Goal: Task Accomplishment & Management: Complete application form

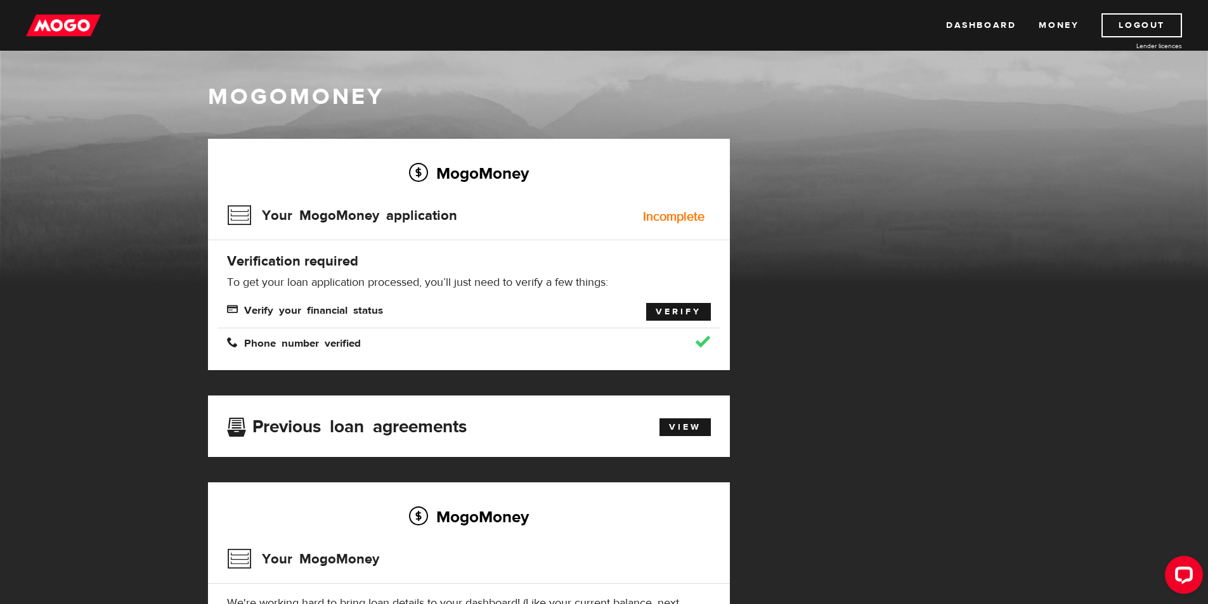
click at [675, 315] on link "Verify" at bounding box center [678, 312] width 65 height 18
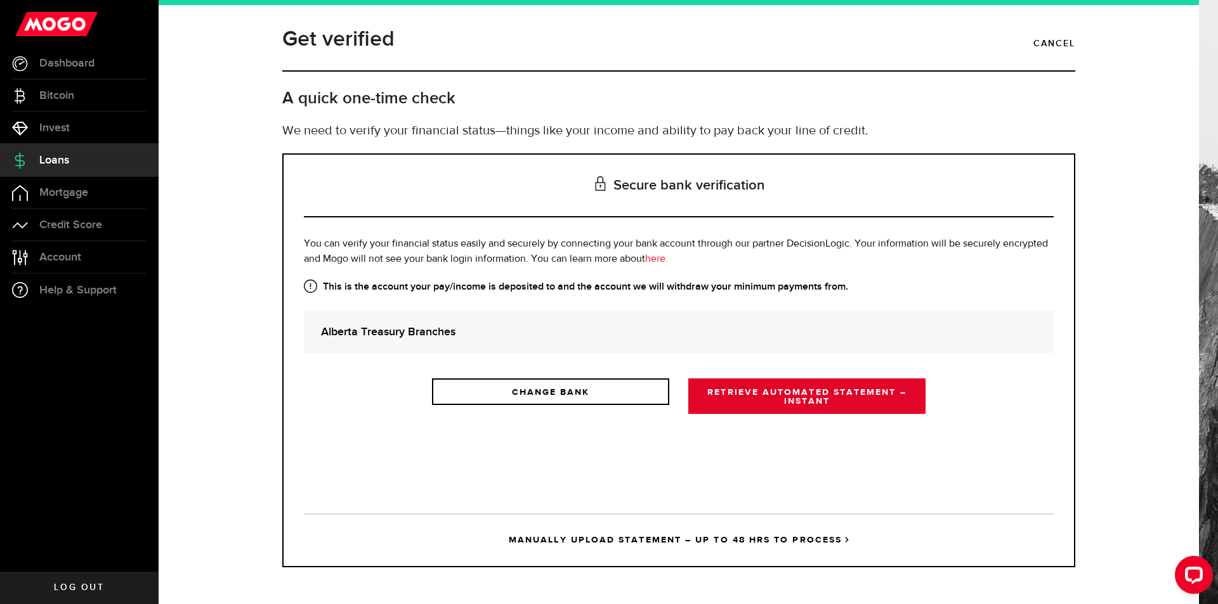
click at [773, 398] on link "RETRIEVE AUTOMATED STATEMENT – INSTANT" at bounding box center [806, 397] width 237 height 36
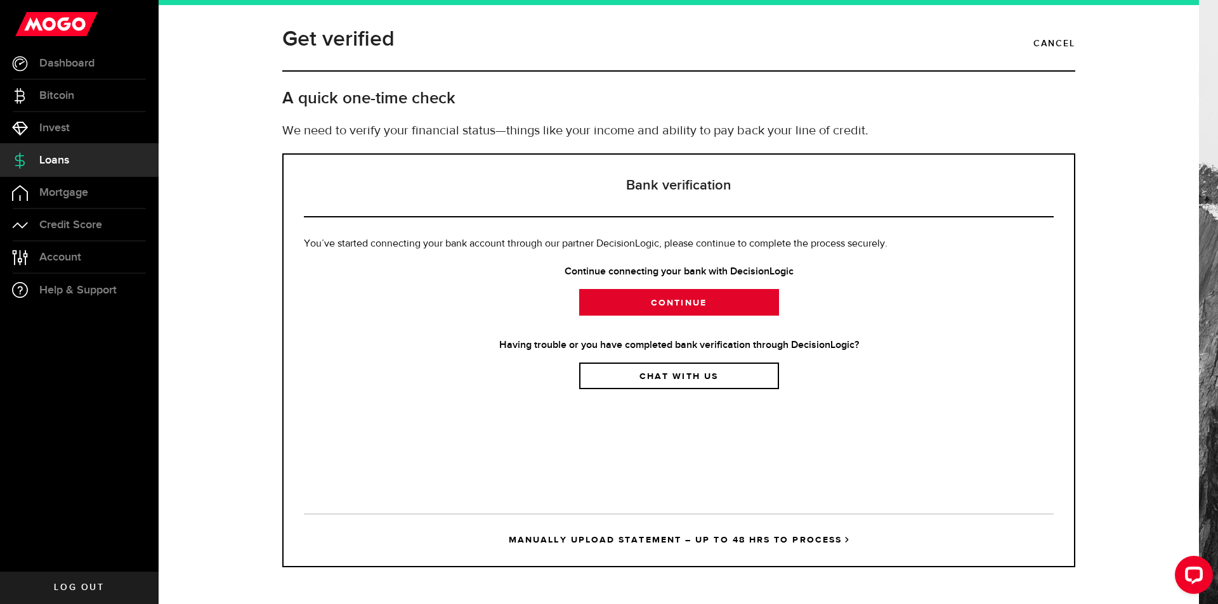
click at [689, 296] on link "Continue" at bounding box center [679, 302] width 200 height 27
click at [56, 159] on span "Loans" at bounding box center [54, 160] width 30 height 11
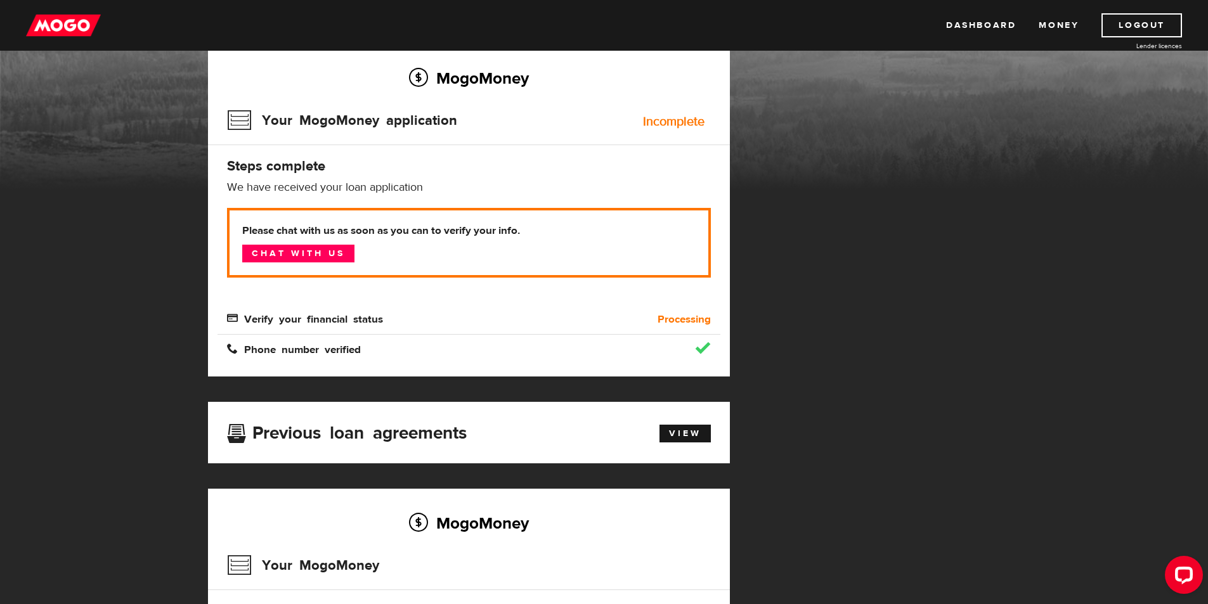
scroll to position [127, 0]
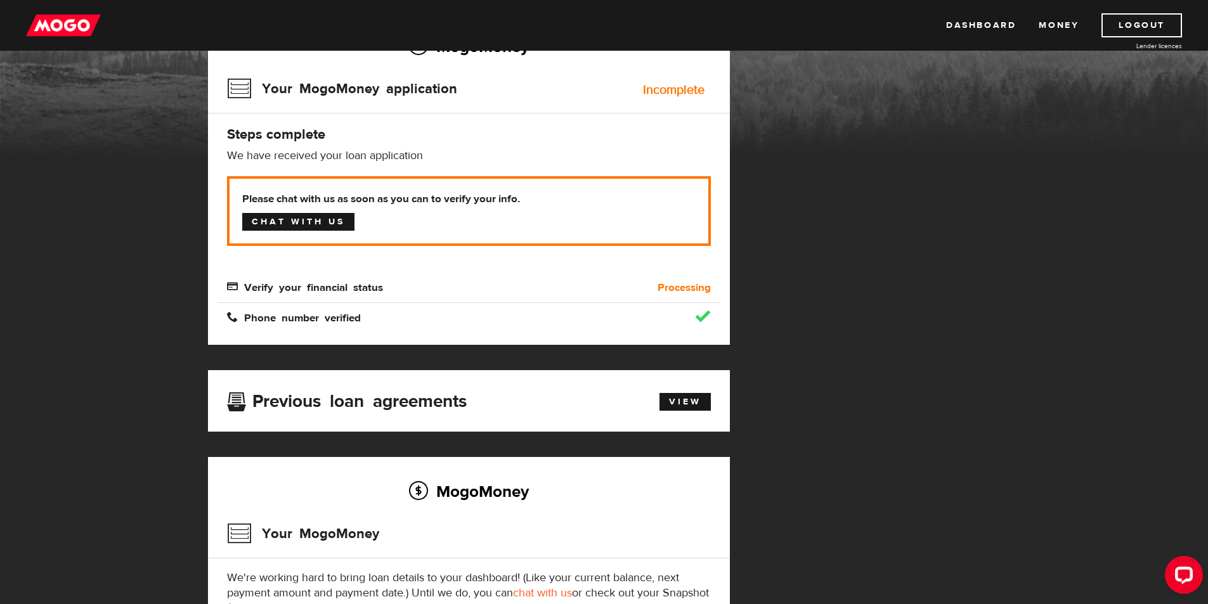
click at [306, 223] on link "Chat with us" at bounding box center [298, 222] width 112 height 18
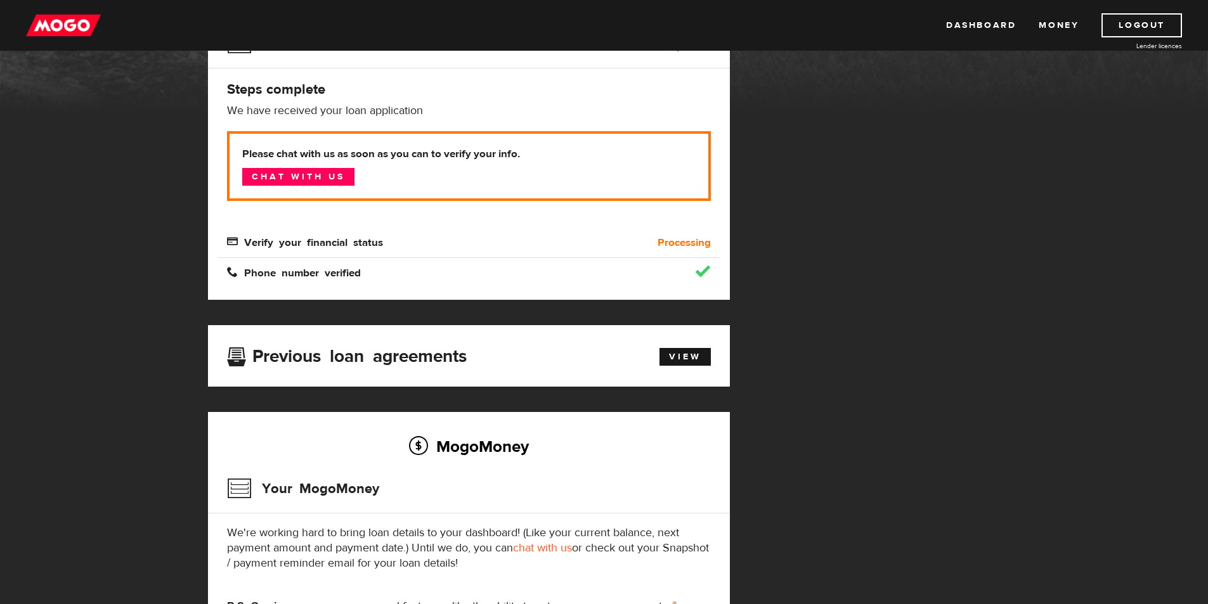
scroll to position [63, 0]
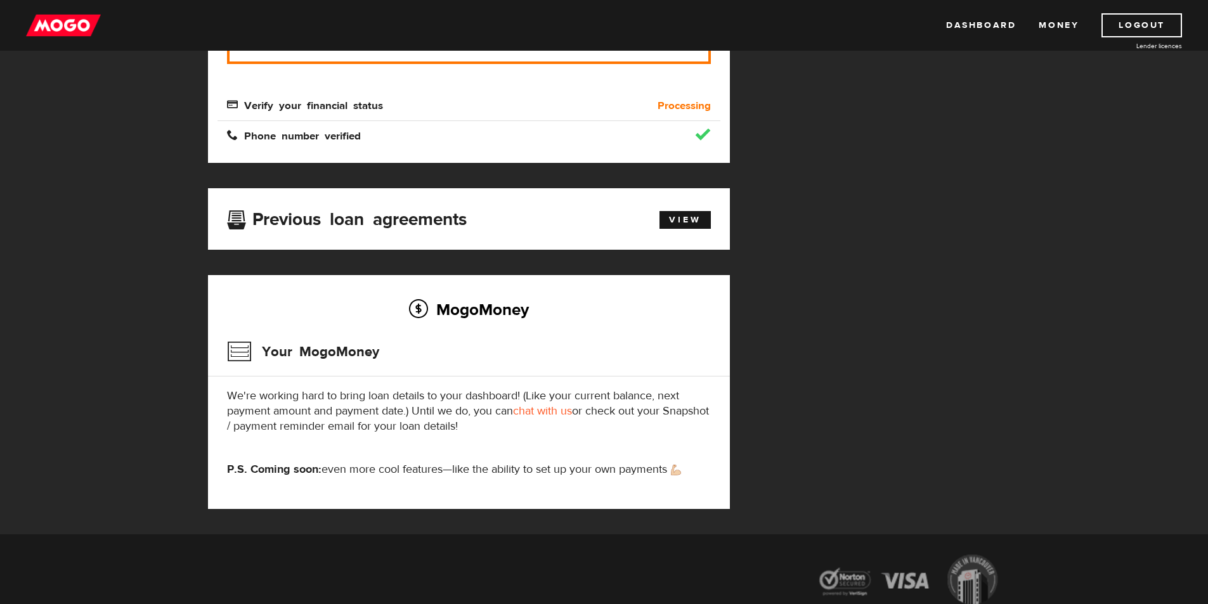
scroll to position [317, 0]
